Goal: Transaction & Acquisition: Obtain resource

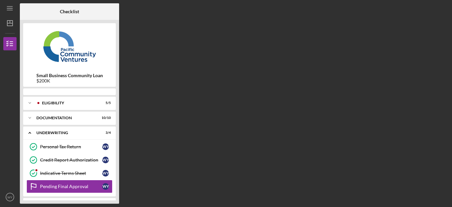
scroll to position [14, 0]
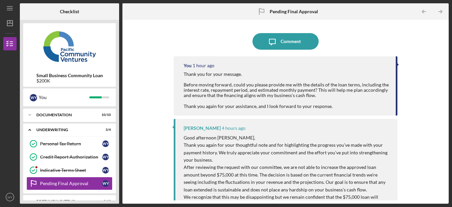
click at [154, 73] on div "Icon/Message Comment You 1 hour ago Thank you for your message. Before moving f…" at bounding box center [286, 111] width 320 height 177
click at [67, 169] on div "Indicative Terms Sheet" at bounding box center [71, 170] width 62 height 5
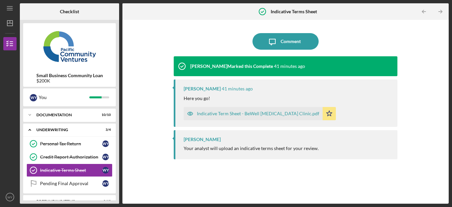
click at [264, 113] on div "Indicative Term Sheet - BeWell [MEDICAL_DATA] Clinic.pdf" at bounding box center [258, 113] width 122 height 5
